Goal: Information Seeking & Learning: Learn about a topic

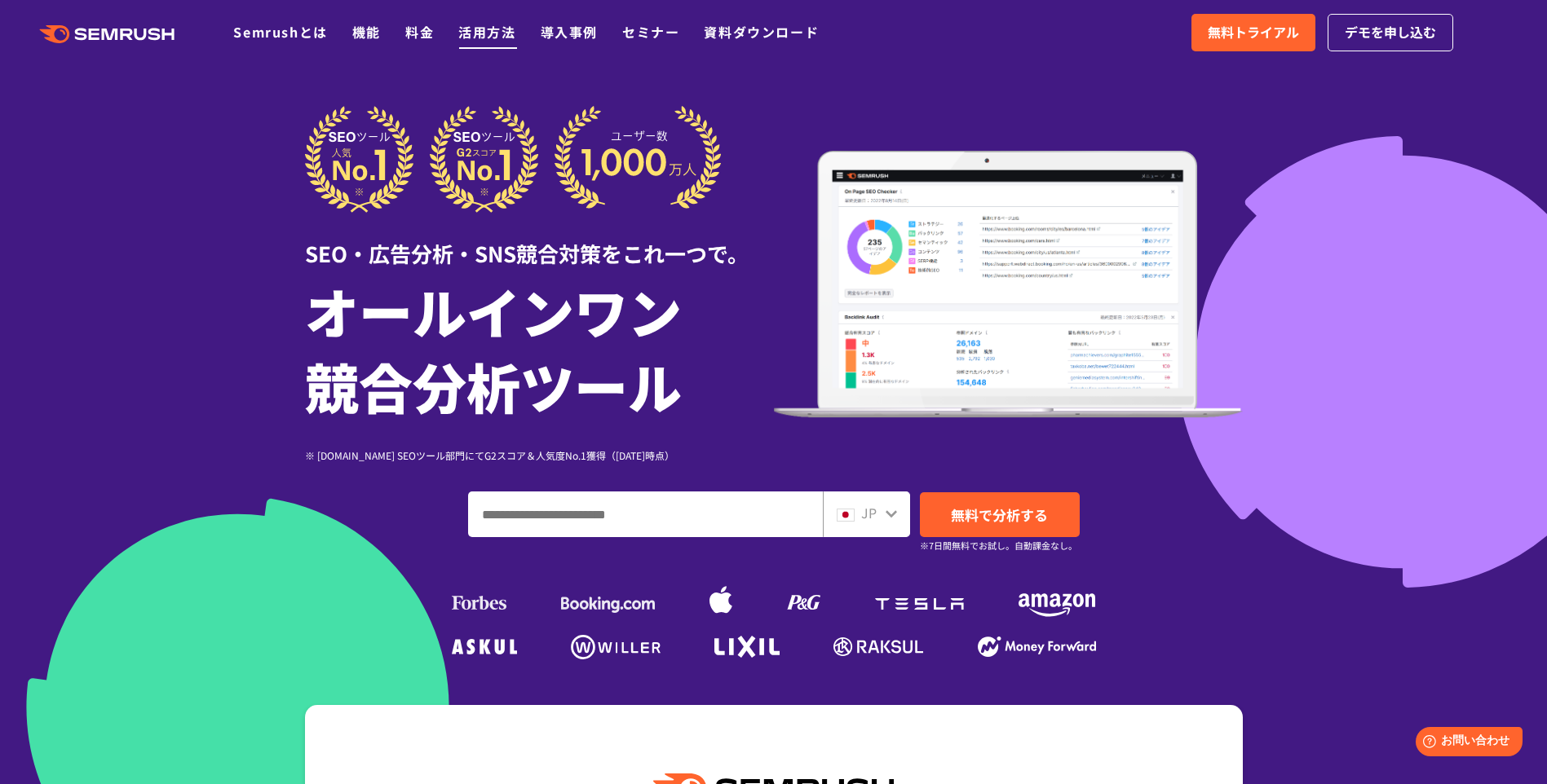
click at [486, 29] on link "活用方法" at bounding box center [486, 32] width 57 height 19
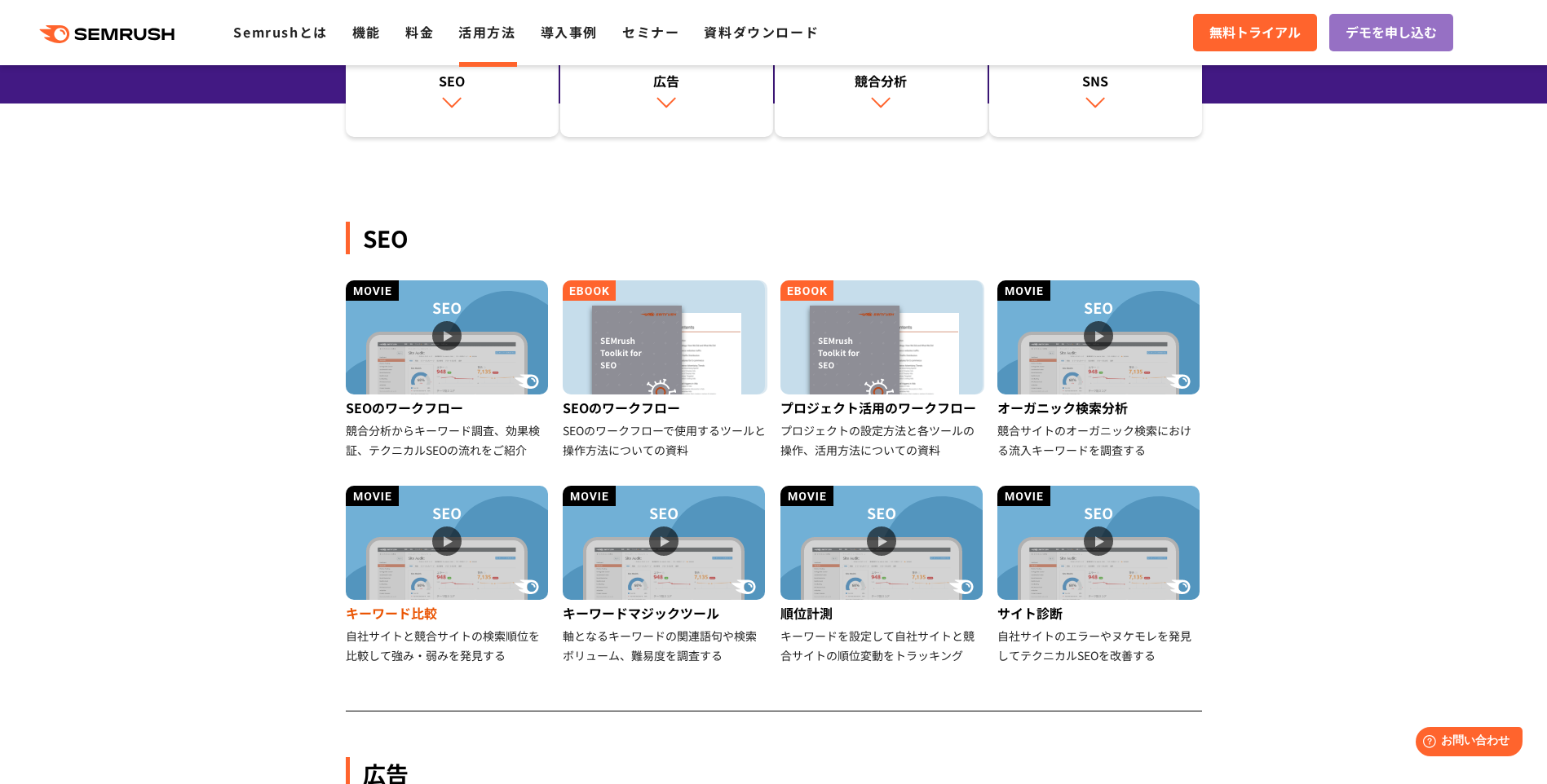
click at [449, 563] on img at bounding box center [446, 542] width 202 height 114
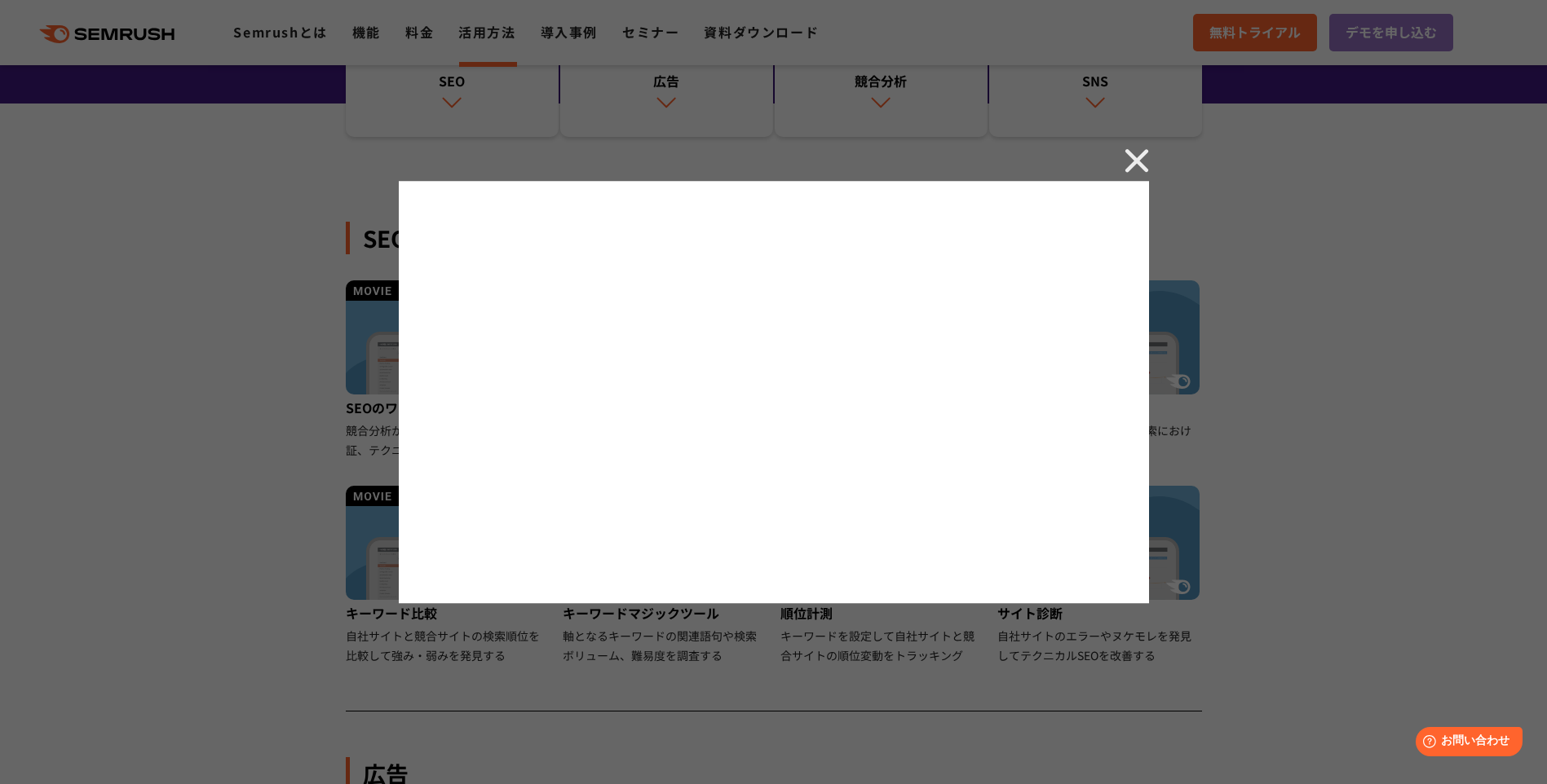
click at [286, 508] on div at bounding box center [774, 392] width 1547 height 784
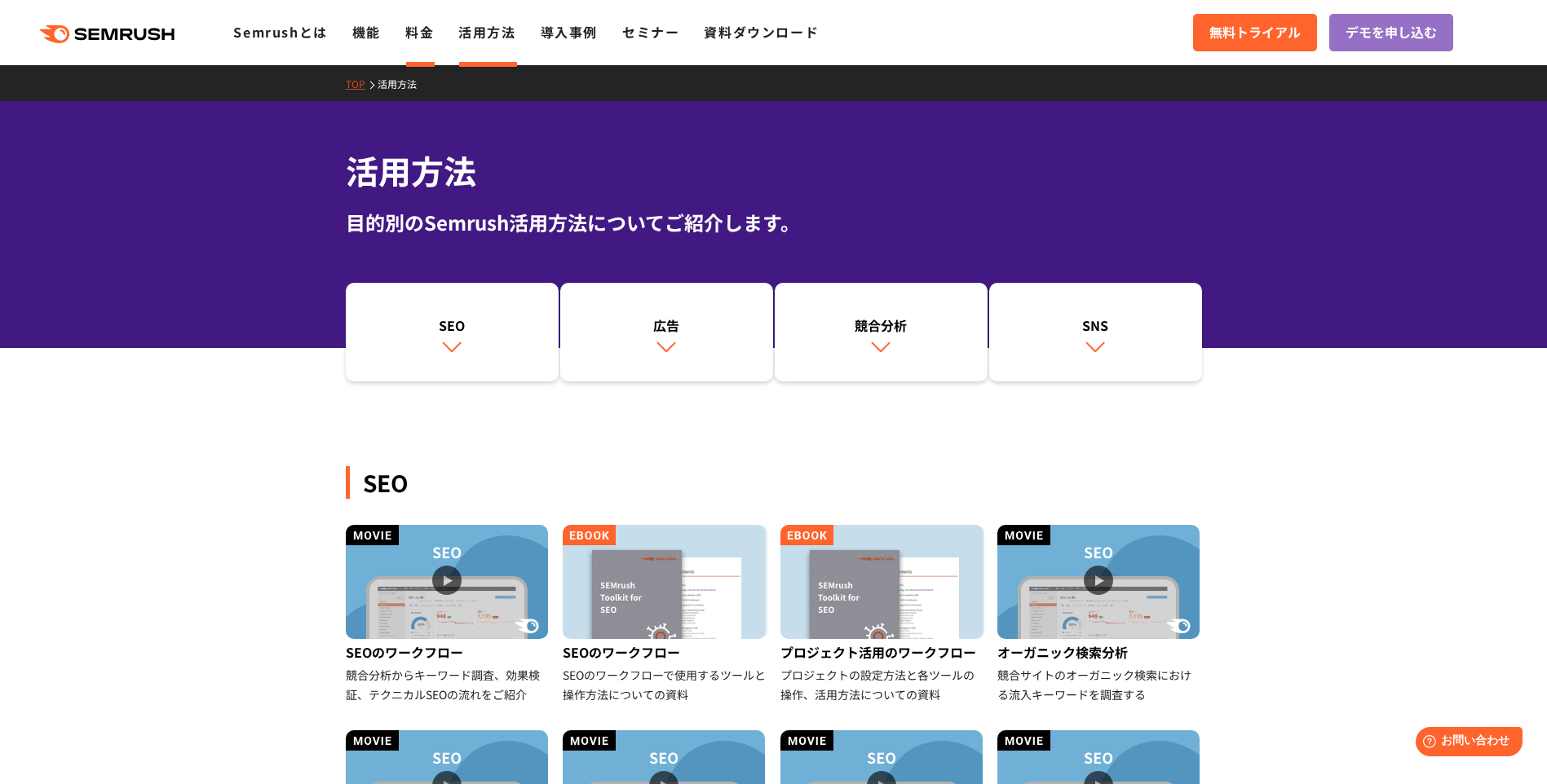
click at [412, 28] on link "料金" at bounding box center [419, 32] width 29 height 19
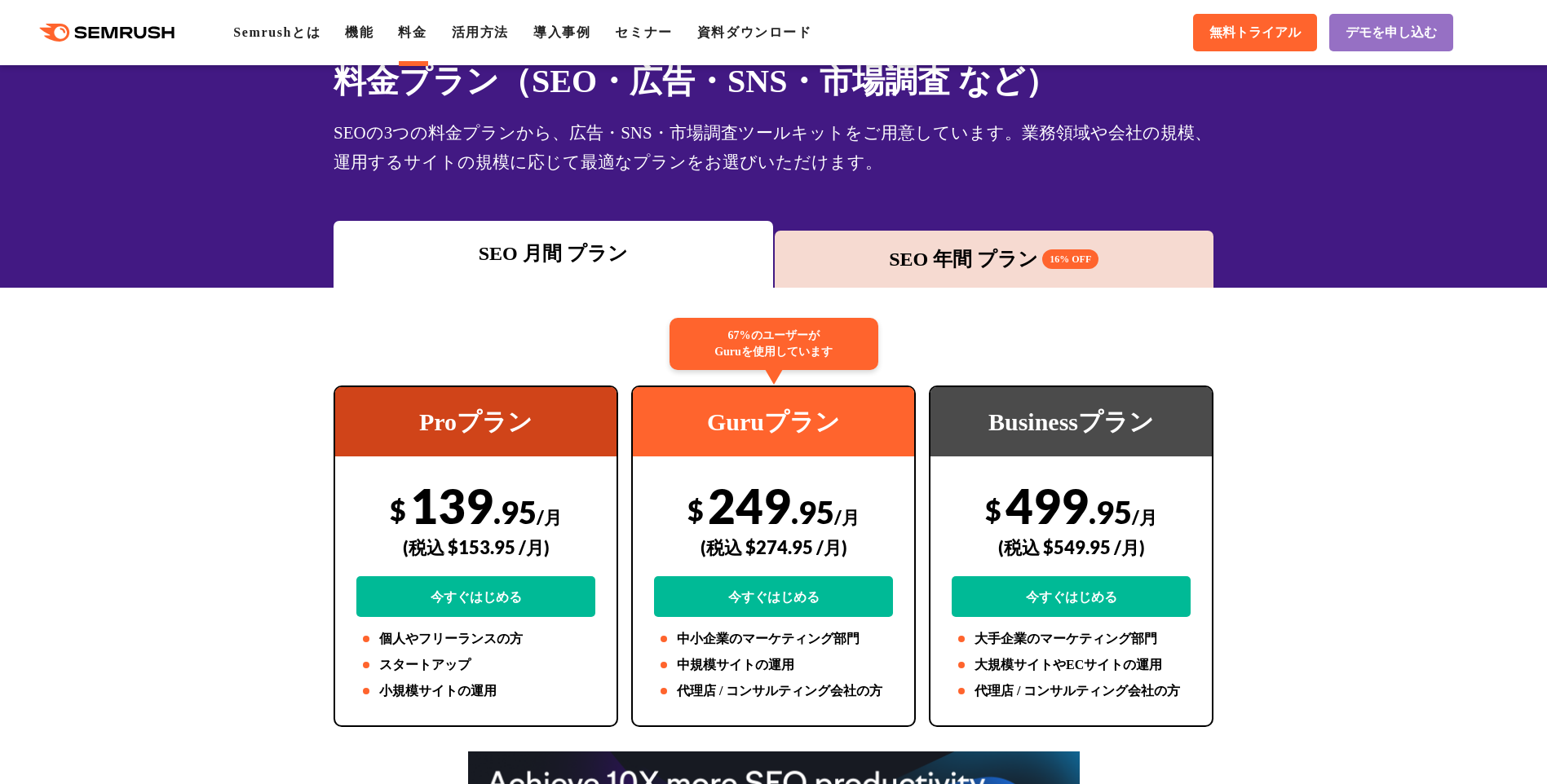
scroll to position [81, 0]
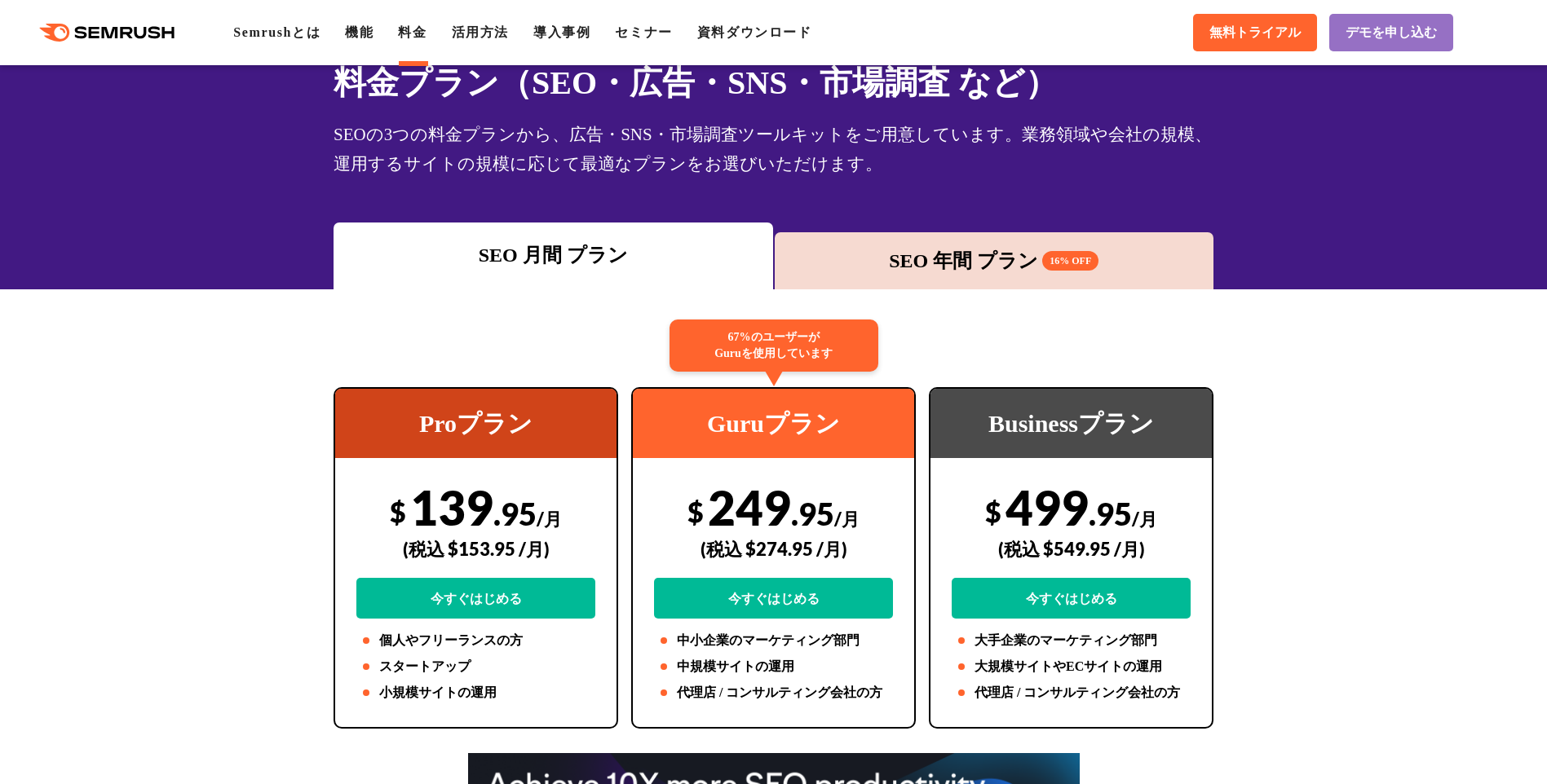
click at [952, 270] on div "SEO 年間 プラン 16% OFF" at bounding box center [995, 261] width 424 height 30
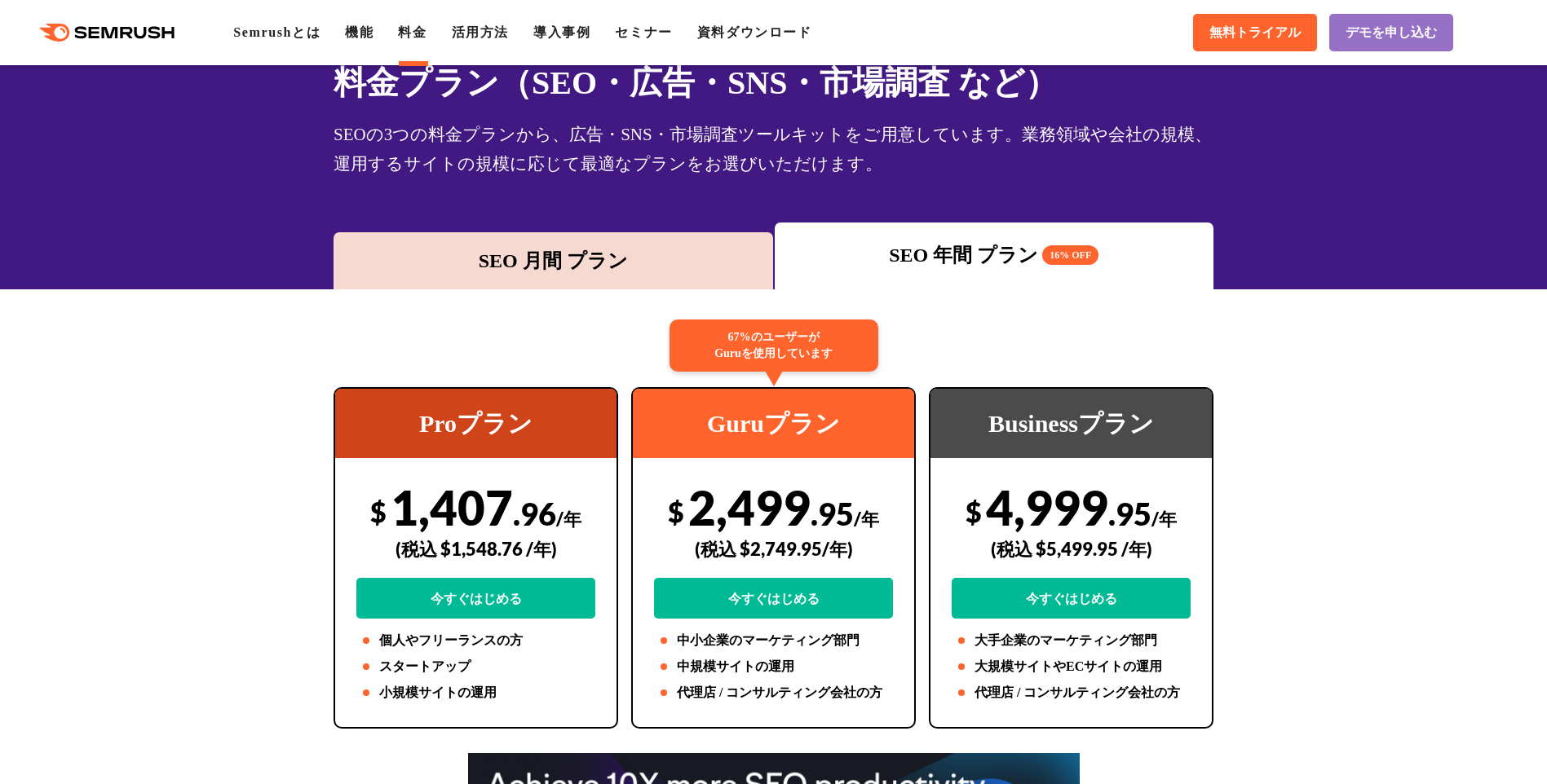
click at [610, 274] on div "SEO 月間 プラン" at bounding box center [553, 261] width 424 height 30
